Goal: Task Accomplishment & Management: Complete application form

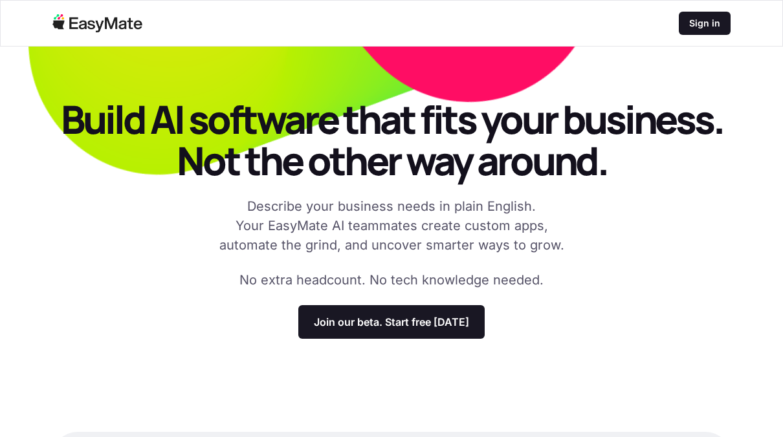
click at [422, 316] on p "Join our beta. Start free [DATE]" at bounding box center [391, 322] width 155 height 13
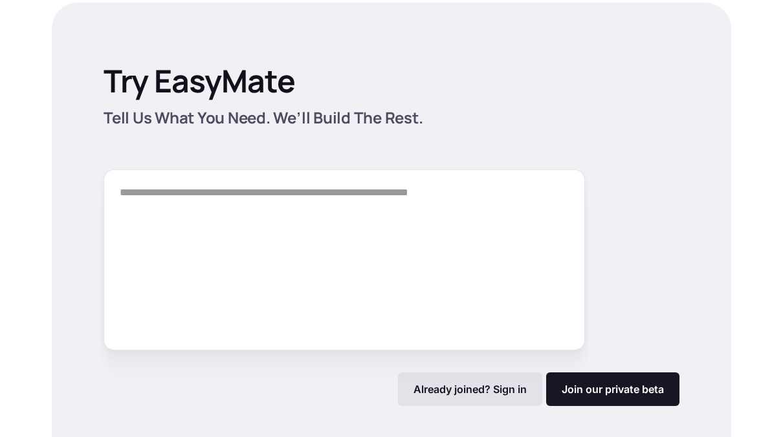
scroll to position [1808, 0]
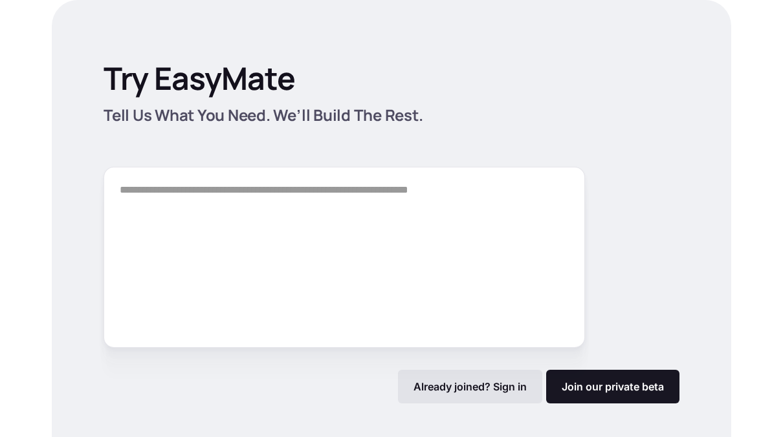
click at [491, 378] on div "Already joined? Sign in" at bounding box center [470, 387] width 144 height 34
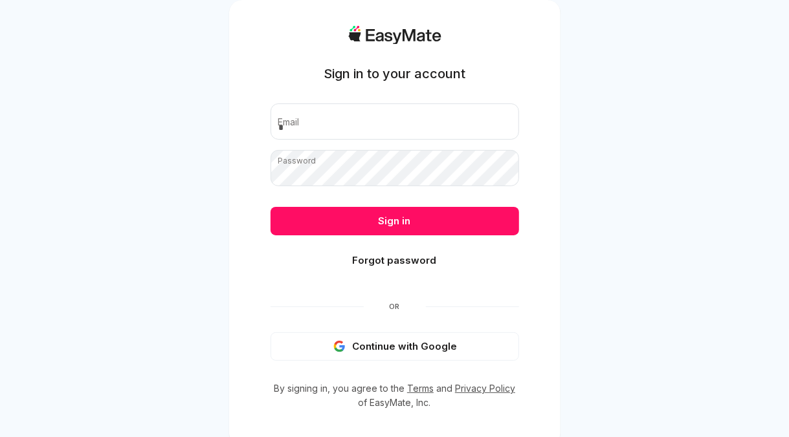
click at [368, 352] on button "Continue with Google" at bounding box center [394, 347] width 248 height 28
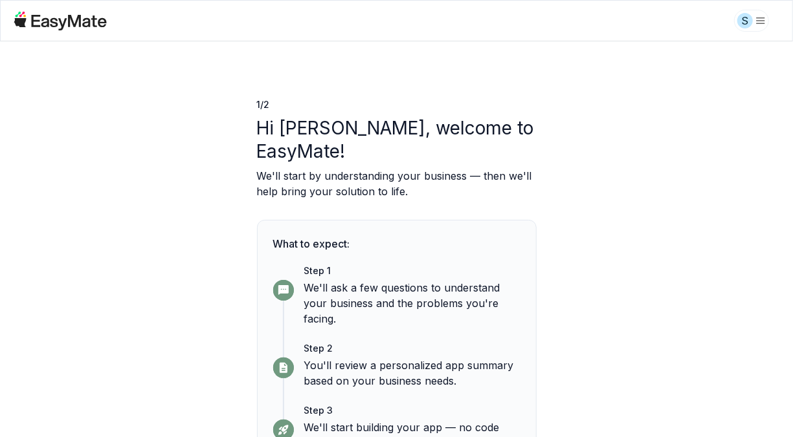
click at [581, 375] on div "1 / 2 Hi [PERSON_NAME], welcome to EasyMate! We'll start by understanding your …" at bounding box center [396, 239] width 793 height 396
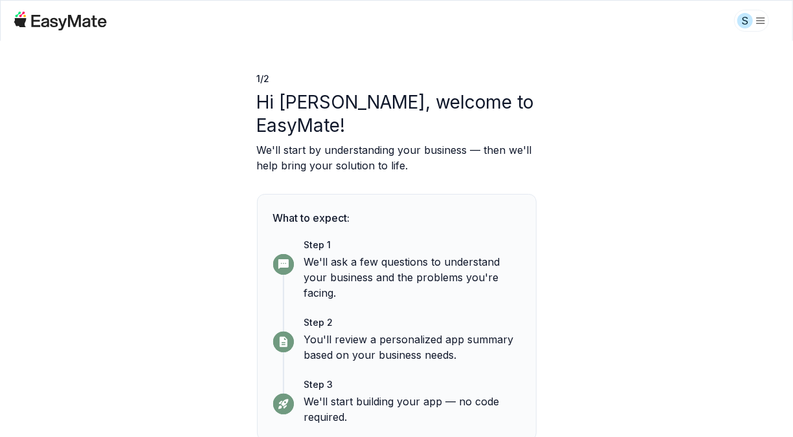
scroll to position [60, 0]
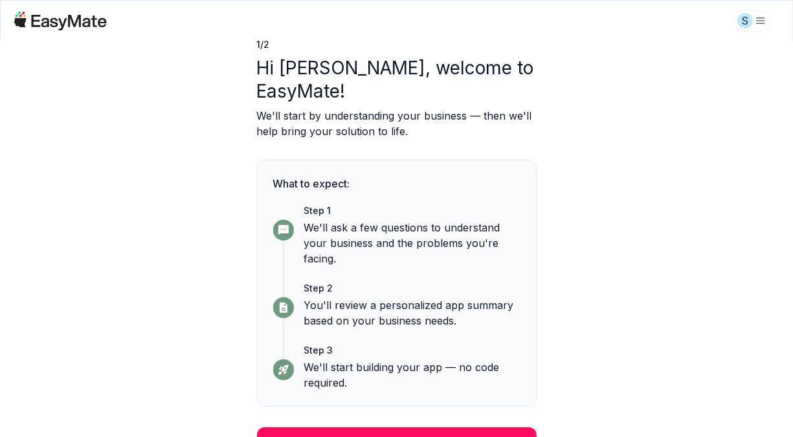
click at [425, 428] on button "Continue" at bounding box center [396, 445] width 279 height 34
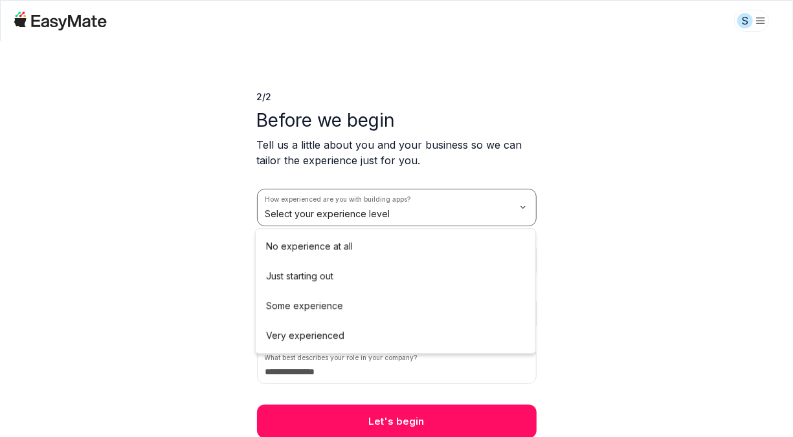
click at [388, 217] on html "S 2 / 2 Before we begin Tell us a little about you and your business so we can …" at bounding box center [396, 218] width 793 height 437
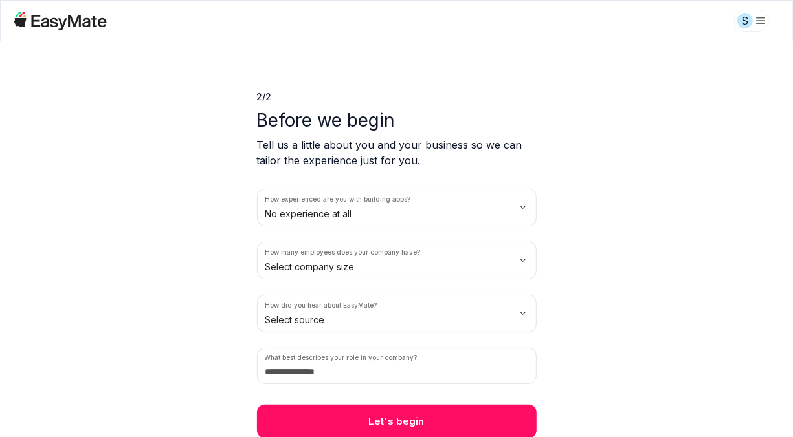
click at [324, 267] on html "S 2 / 2 Before we begin Tell us a little about you and your business so we can …" at bounding box center [396, 218] width 793 height 437
click at [316, 317] on html "S 2 / 2 Before we begin Tell us a little about you and your business so we can …" at bounding box center [396, 218] width 793 height 437
click at [315, 364] on input at bounding box center [396, 366] width 279 height 36
type input "*******"
click at [315, 422] on button "Let's begin" at bounding box center [396, 422] width 279 height 34
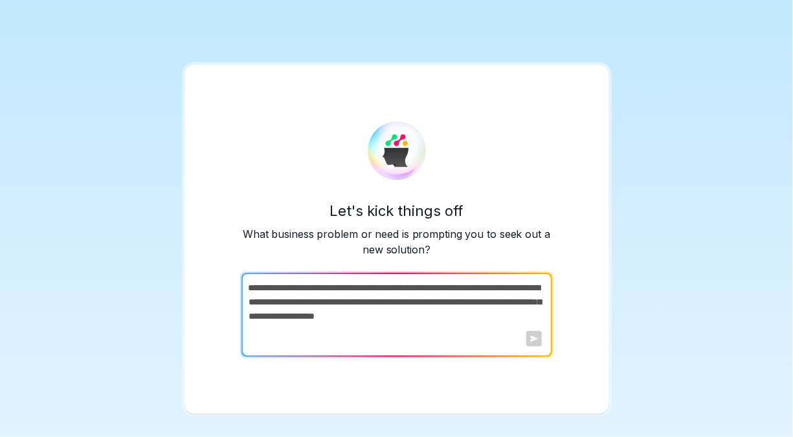
click at [305, 287] on textarea at bounding box center [395, 315] width 308 height 84
paste textarea "**********"
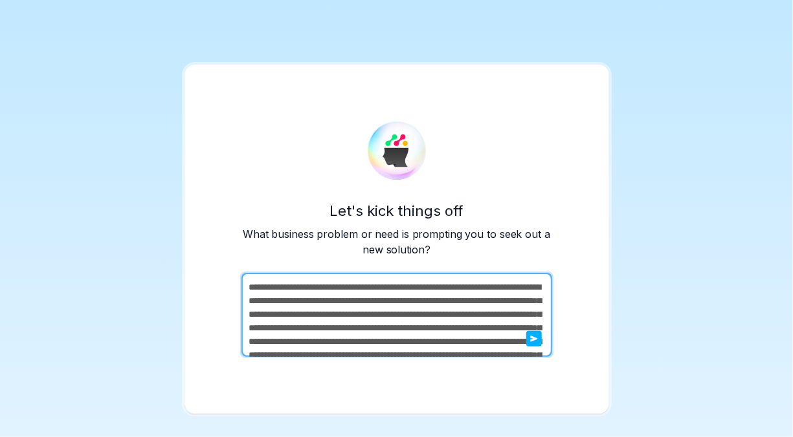
scroll to position [58, 0]
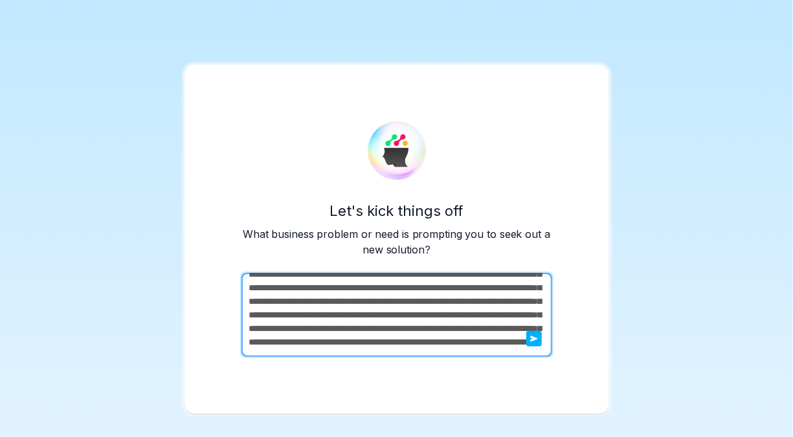
type textarea "**********"
click at [530, 342] on icon "submit" at bounding box center [534, 339] width 8 height 8
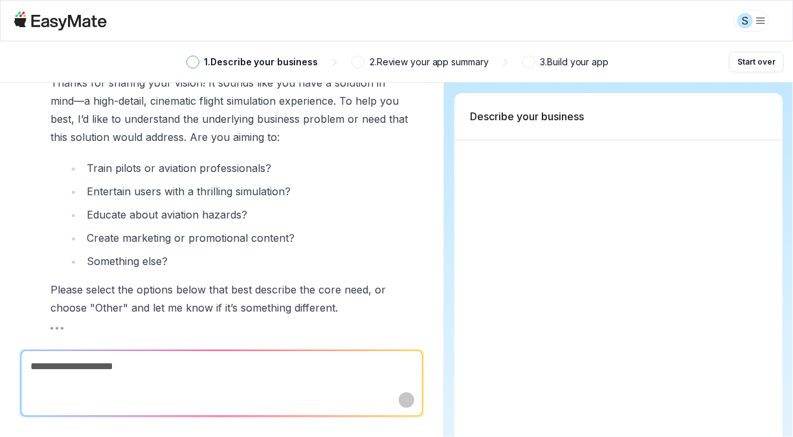
scroll to position [556, 0]
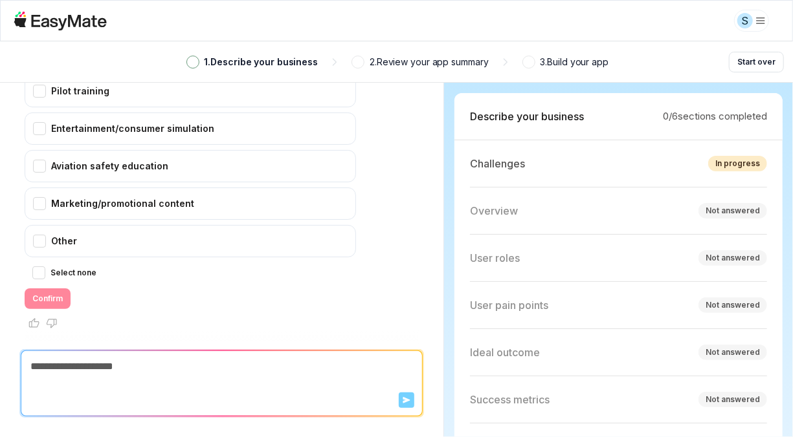
type textarea "*"
